Goal: Transaction & Acquisition: Purchase product/service

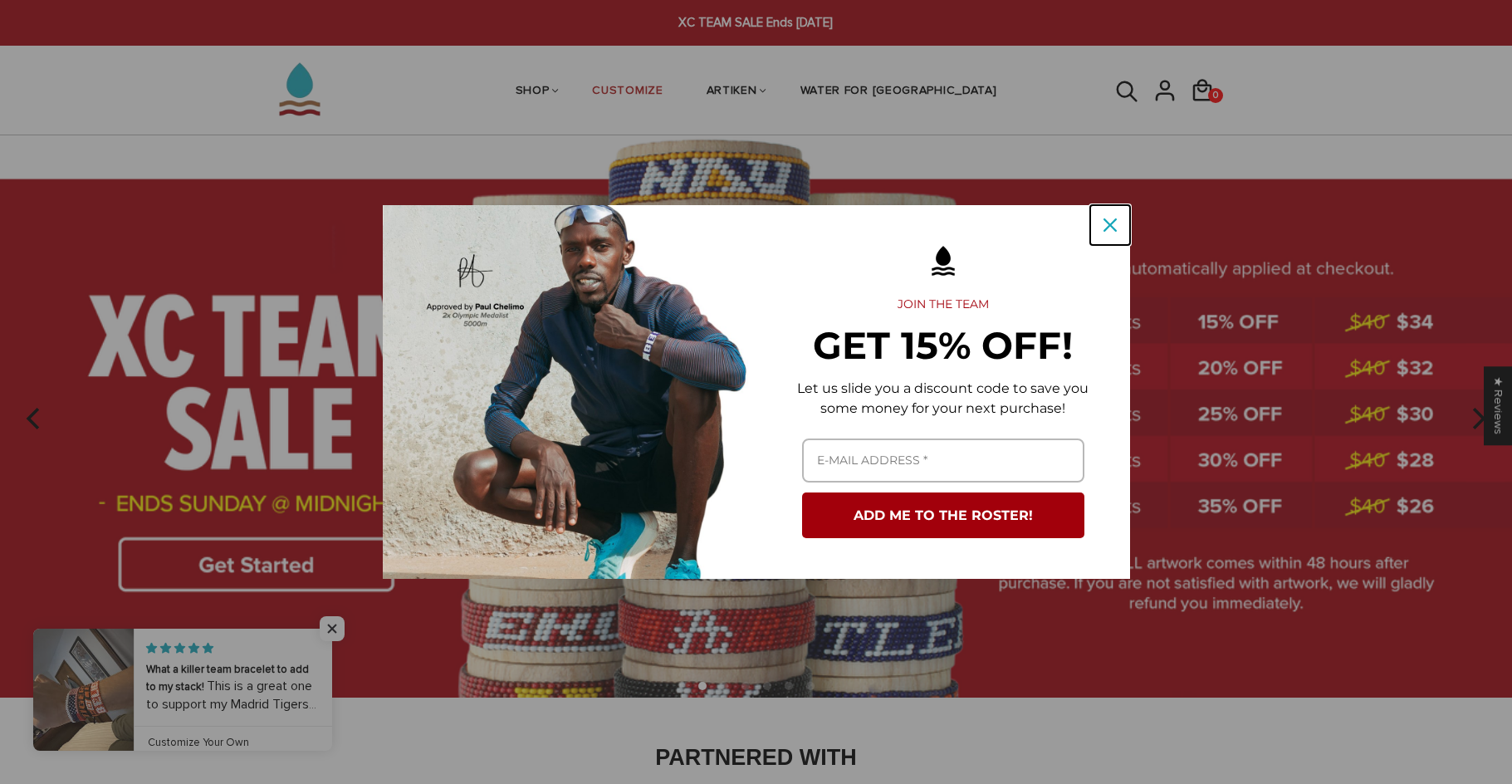
click at [1119, 220] on div "Close" at bounding box center [1110, 224] width 26 height 26
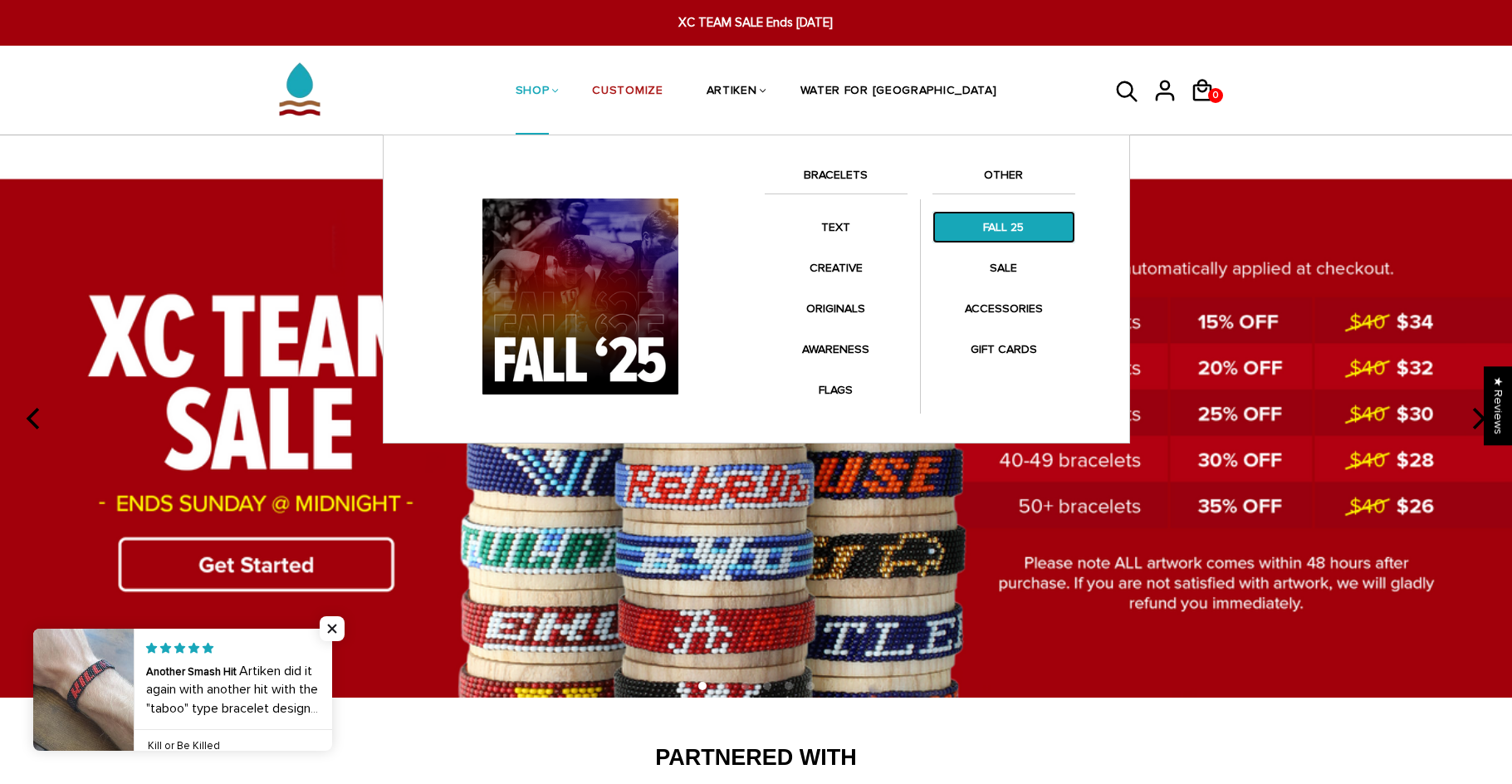
click at [1003, 243] on link "FALL 25" at bounding box center [1004, 226] width 143 height 32
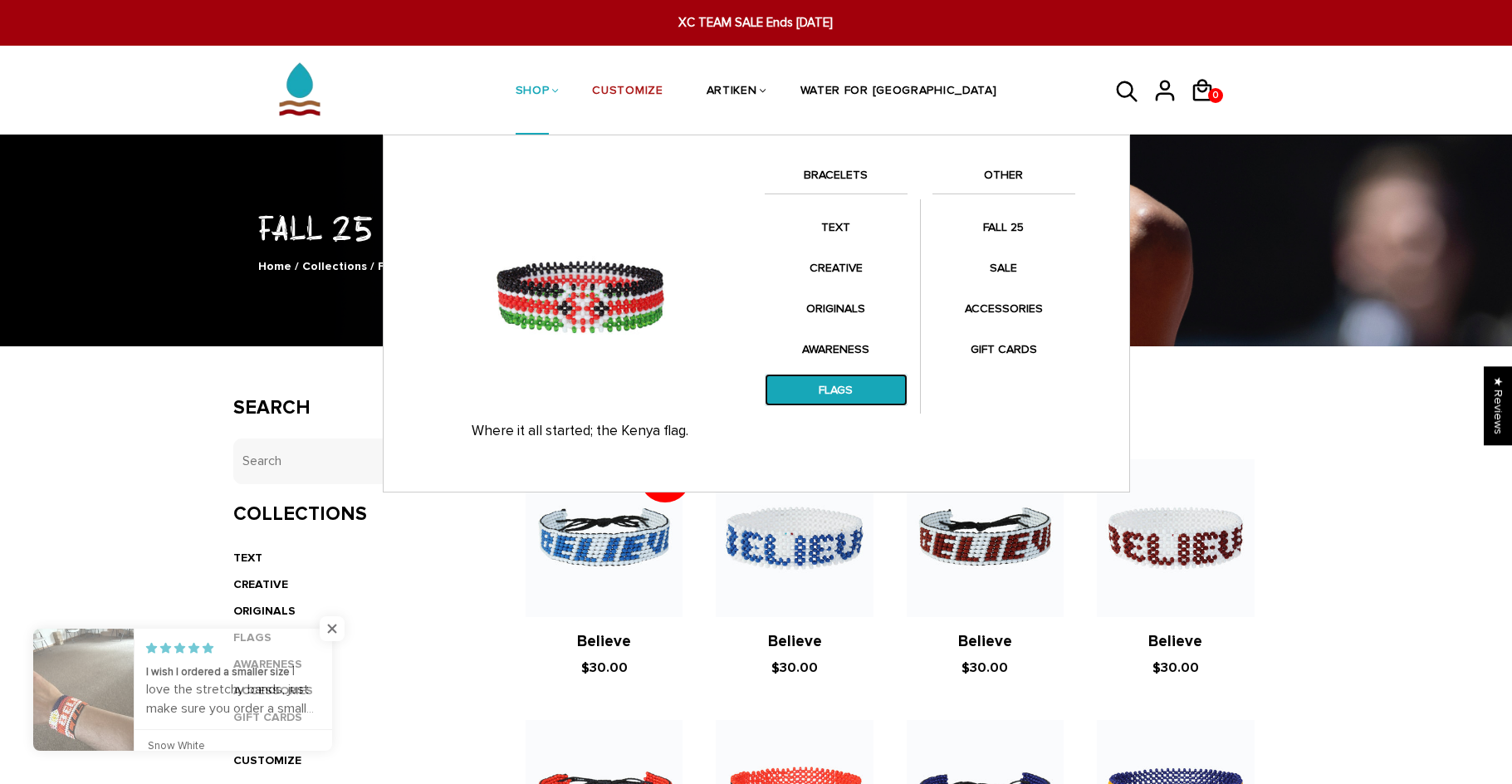
click at [860, 380] on link "FLAGS" at bounding box center [836, 390] width 143 height 32
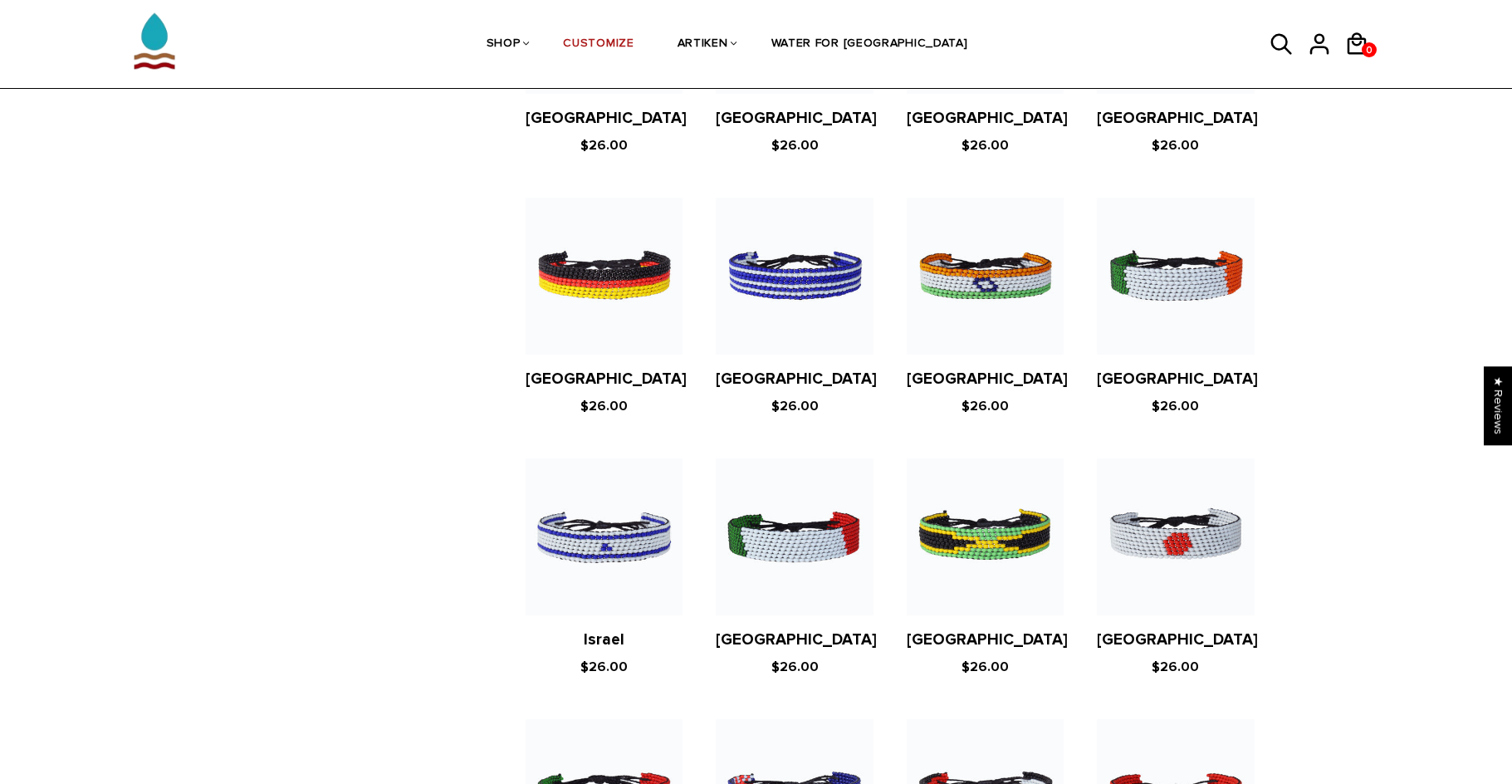
scroll to position [2491, 0]
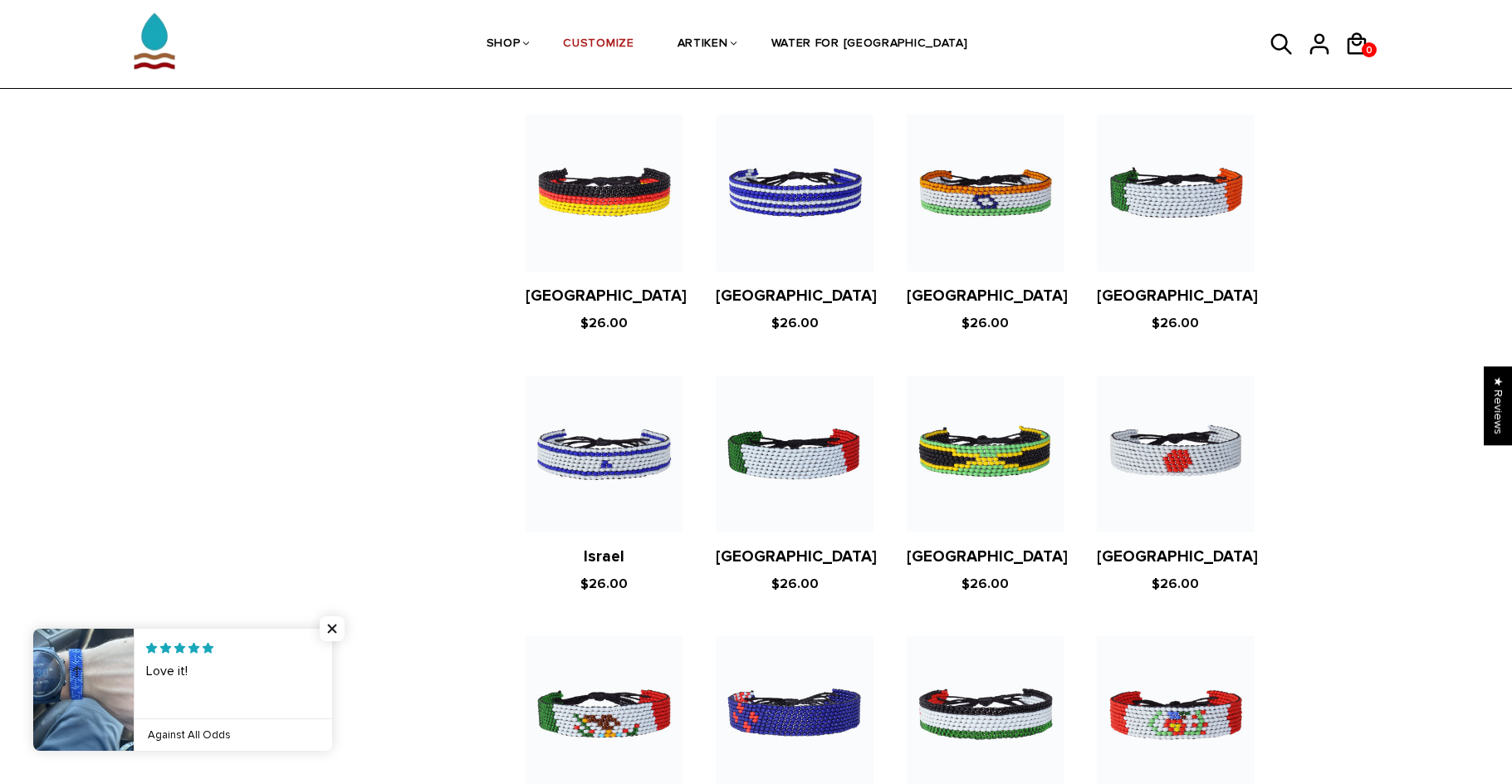
click at [593, 436] on figure at bounding box center [604, 454] width 157 height 157
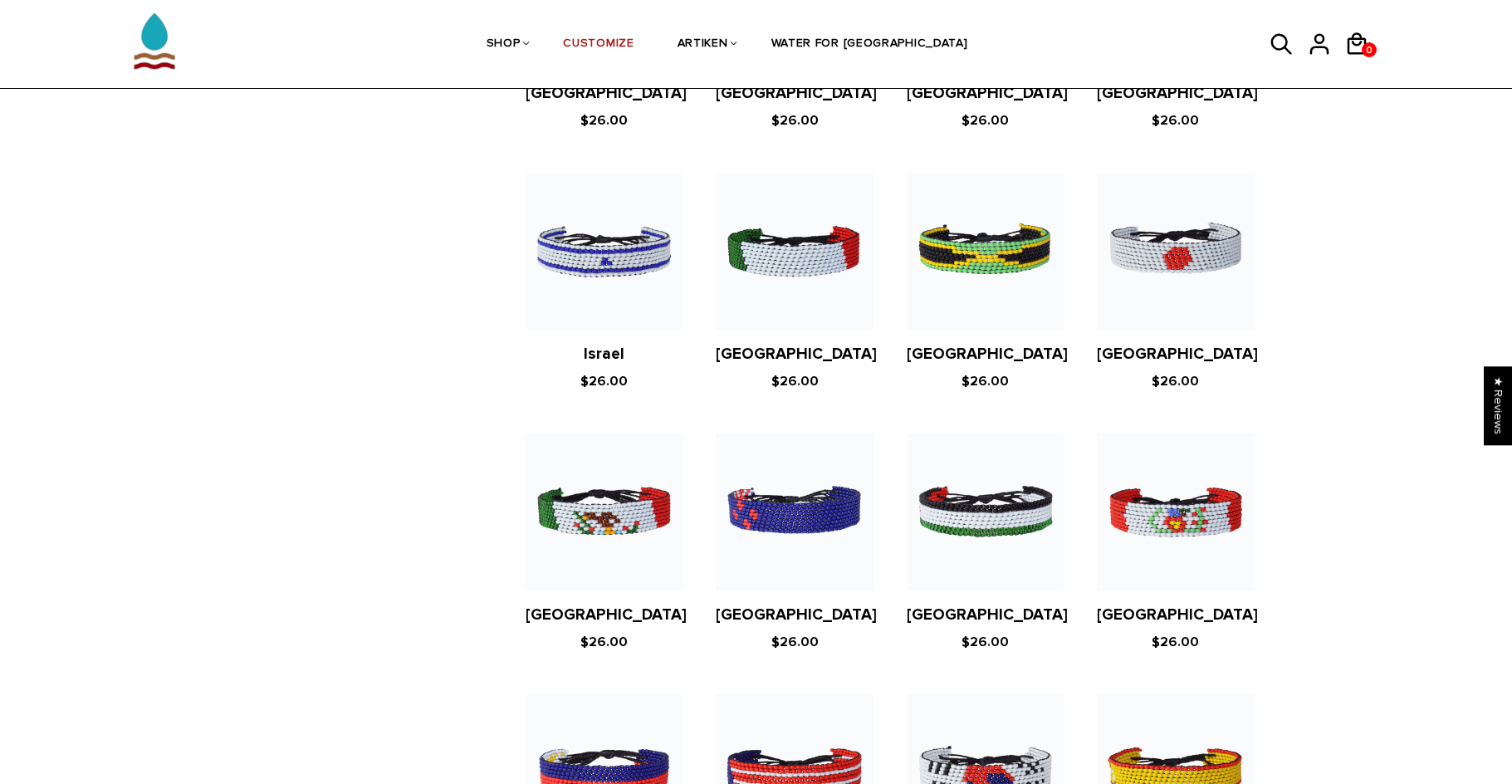
scroll to position [2657, 0]
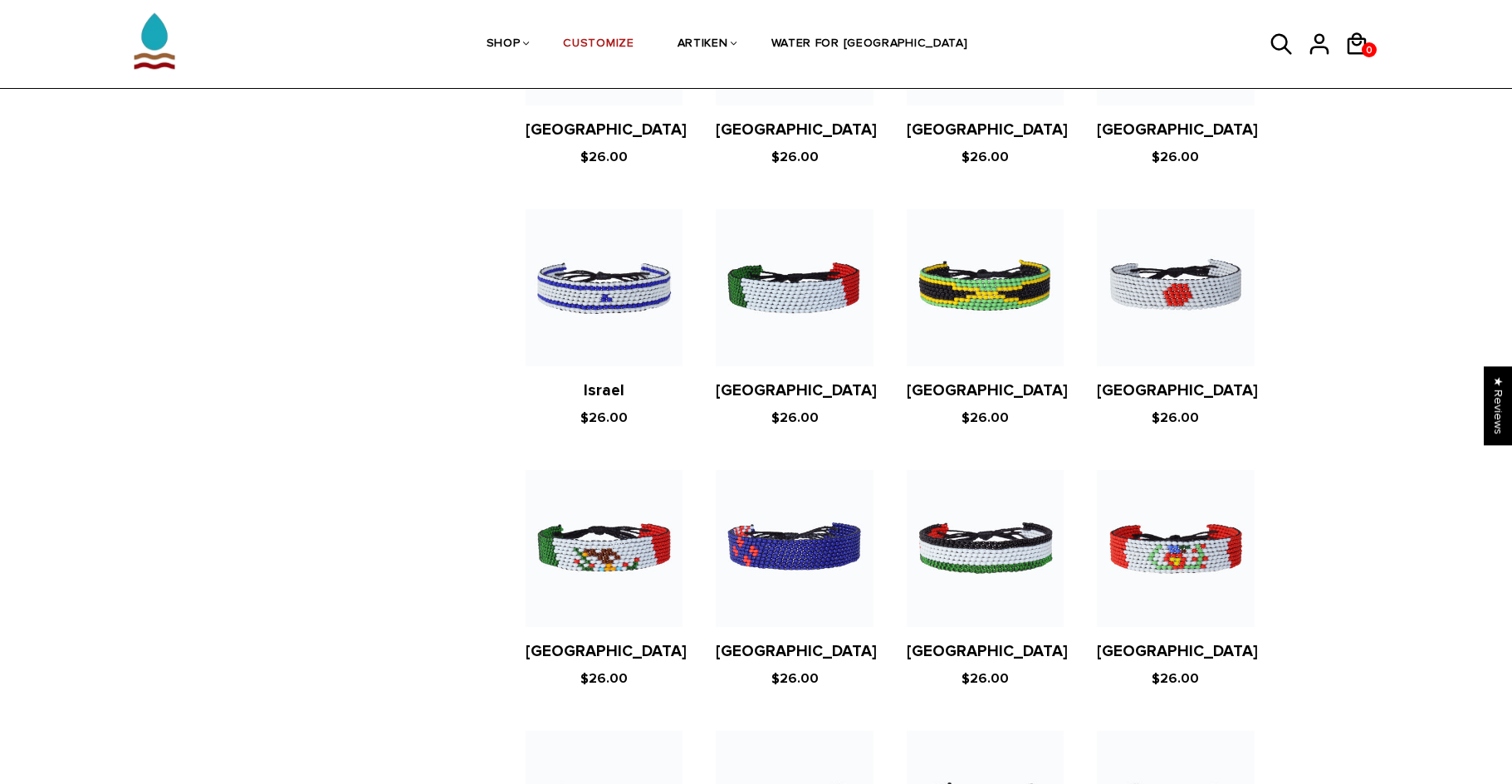
click at [589, 533] on figure at bounding box center [604, 549] width 157 height 157
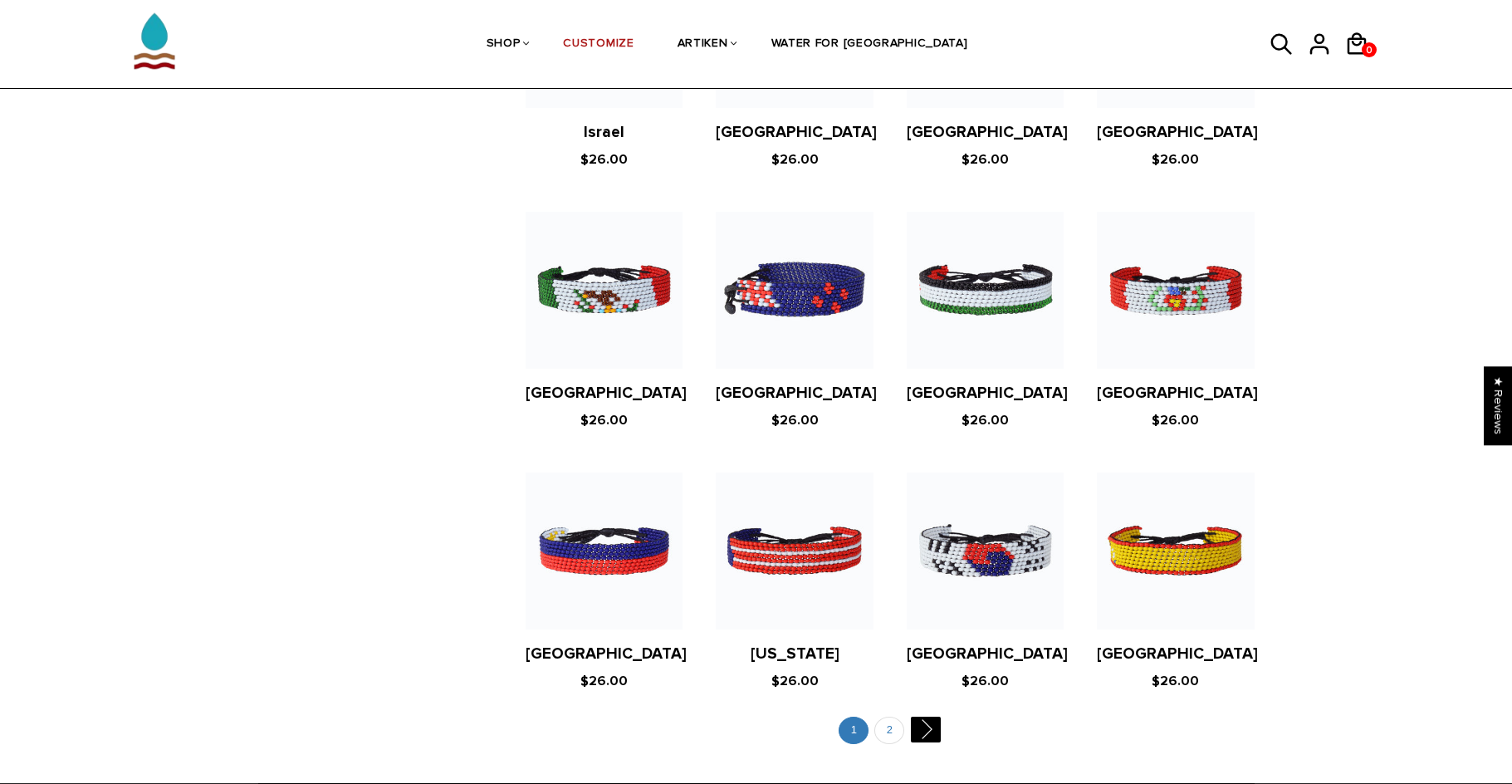
scroll to position [2906, 0]
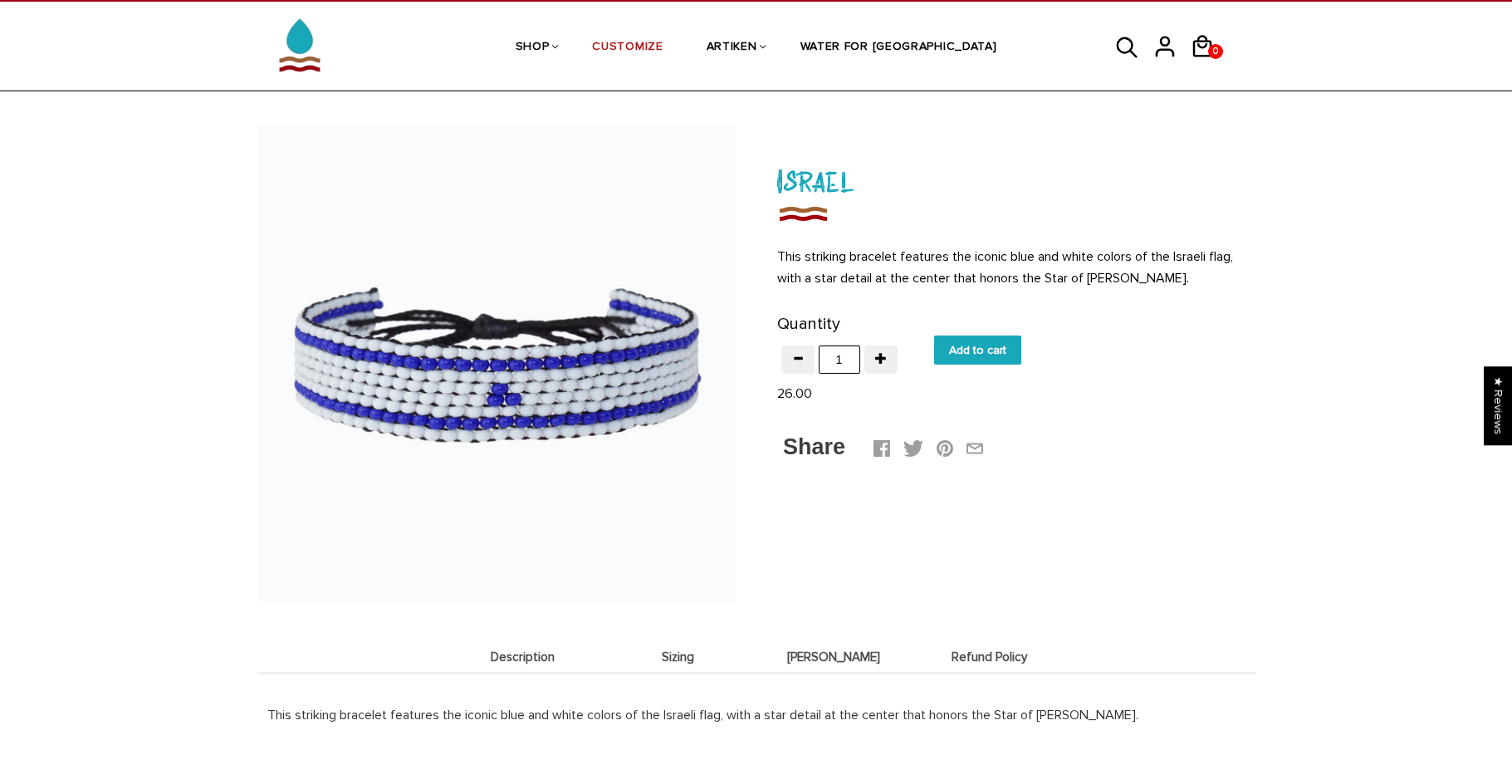
scroll to position [83, 0]
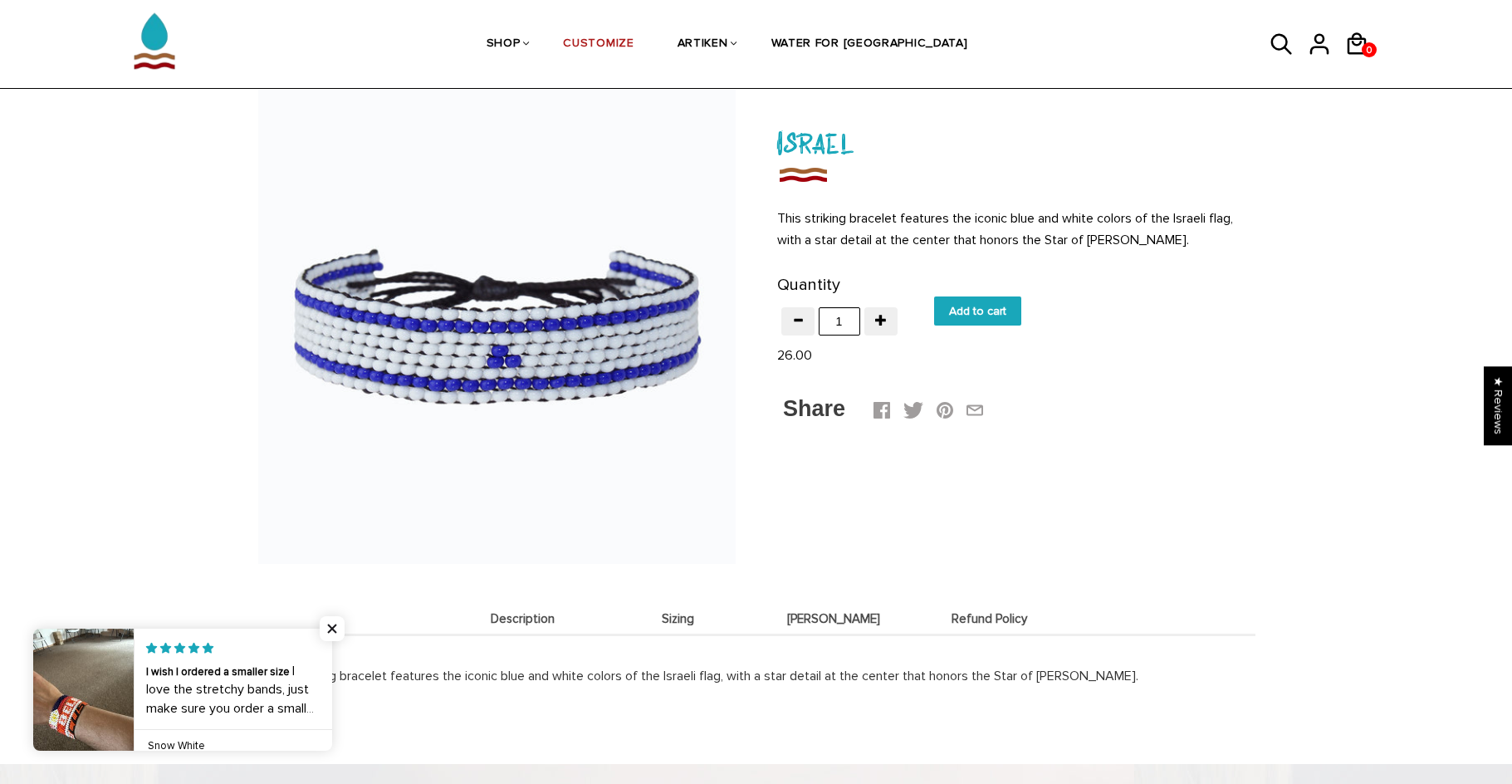
click at [405, 319] on img at bounding box center [497, 324] width 477 height 477
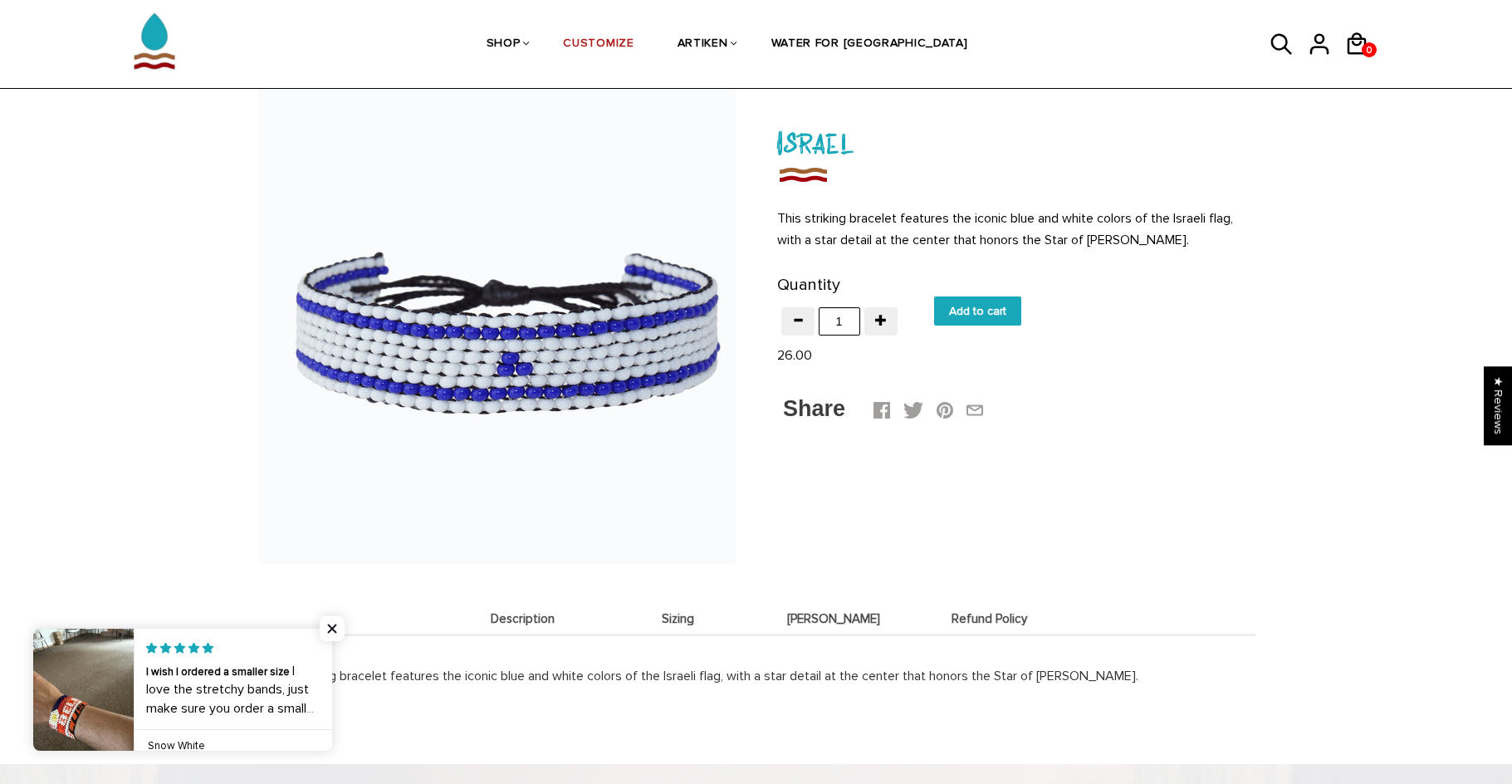
click at [405, 319] on div at bounding box center [497, 324] width 477 height 477
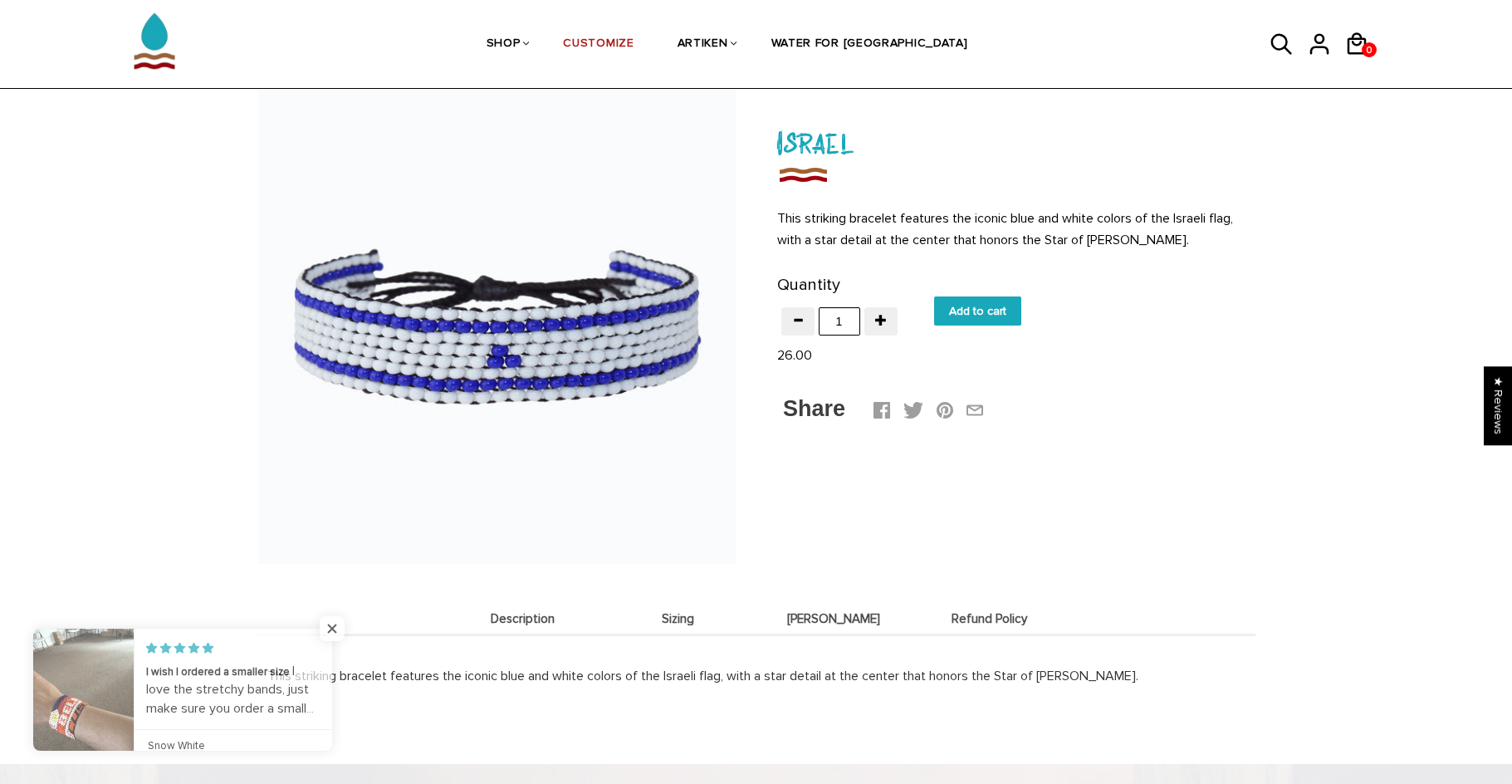
click at [1196, 380] on div "Israel This striking bracelet features the iconic blue and white colors of the …" at bounding box center [1015, 273] width 477 height 308
